Goal: Navigation & Orientation: Find specific page/section

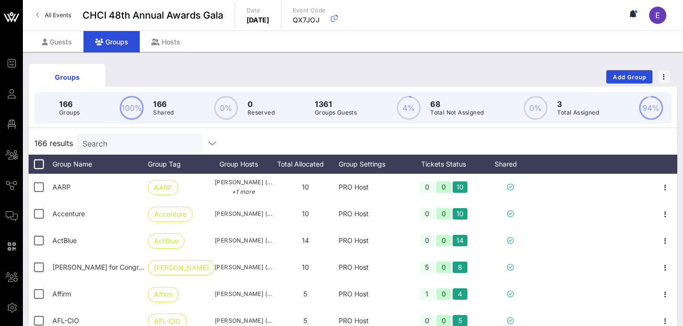
click at [201, 71] on div "Groups Add Group" at bounding box center [353, 76] width 648 height 31
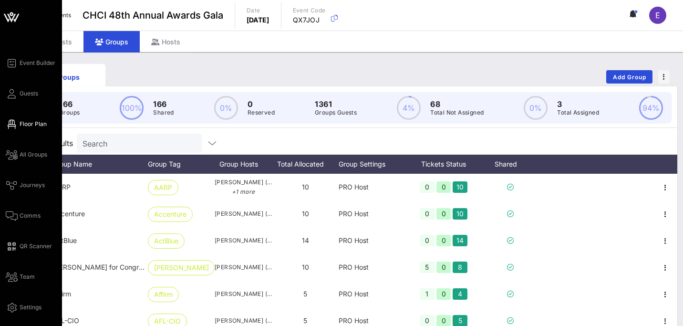
click at [26, 124] on span "Floor Plan" at bounding box center [33, 124] width 27 height 9
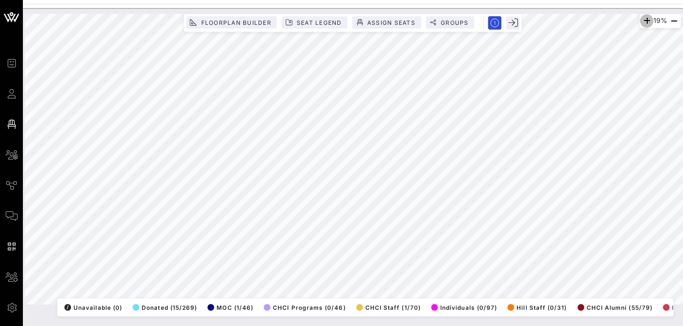
click at [641, 22] on icon "button" at bounding box center [646, 20] width 11 height 11
click at [641, 22] on icon "button" at bounding box center [644, 20] width 11 height 11
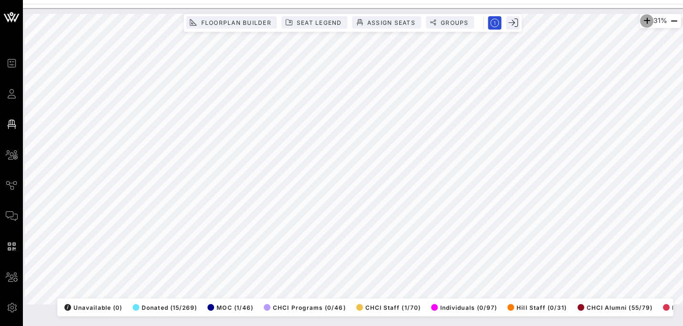
click at [641, 22] on icon "button" at bounding box center [646, 20] width 11 height 11
click at [641, 22] on icon "button" at bounding box center [644, 20] width 11 height 11
click at [639, 22] on icon "button" at bounding box center [644, 20] width 11 height 11
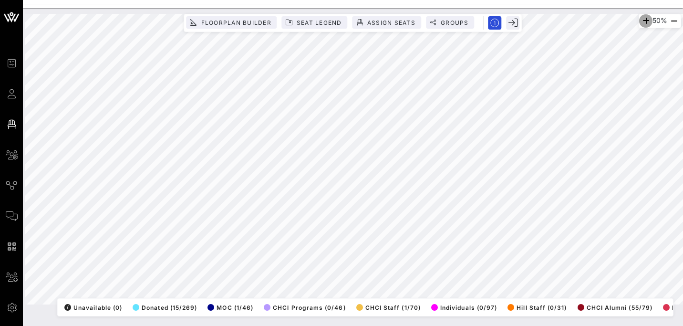
click at [640, 22] on icon "button" at bounding box center [645, 20] width 11 height 11
click at [641, 22] on icon "button" at bounding box center [646, 20] width 11 height 11
click at [640, 22] on icon "button" at bounding box center [645, 20] width 11 height 11
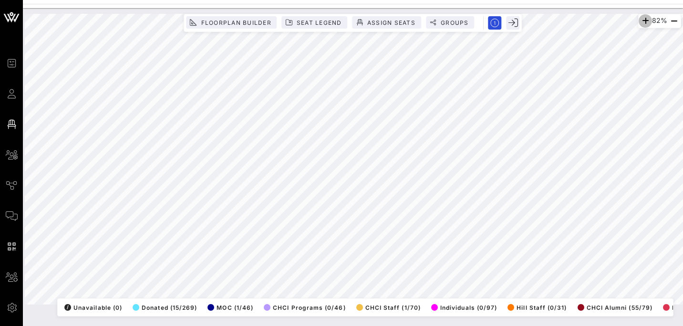
click at [639, 22] on icon "button" at bounding box center [644, 20] width 11 height 11
click at [638, 22] on icon "button" at bounding box center [641, 20] width 11 height 11
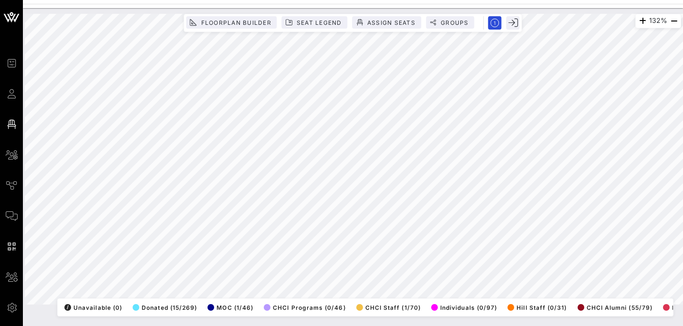
click at [373, 325] on html "Event Builder Guests Floor Plan All Groups Journeys Comms QR Scanner Team Setti…" at bounding box center [341, 163] width 683 height 326
